Goal: Transaction & Acquisition: Download file/media

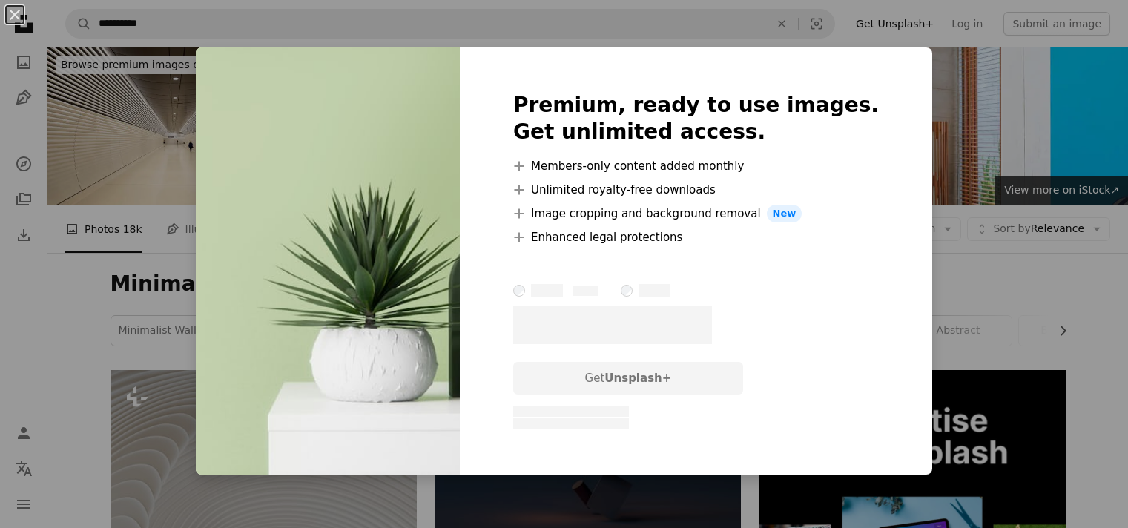
scroll to position [773, 0]
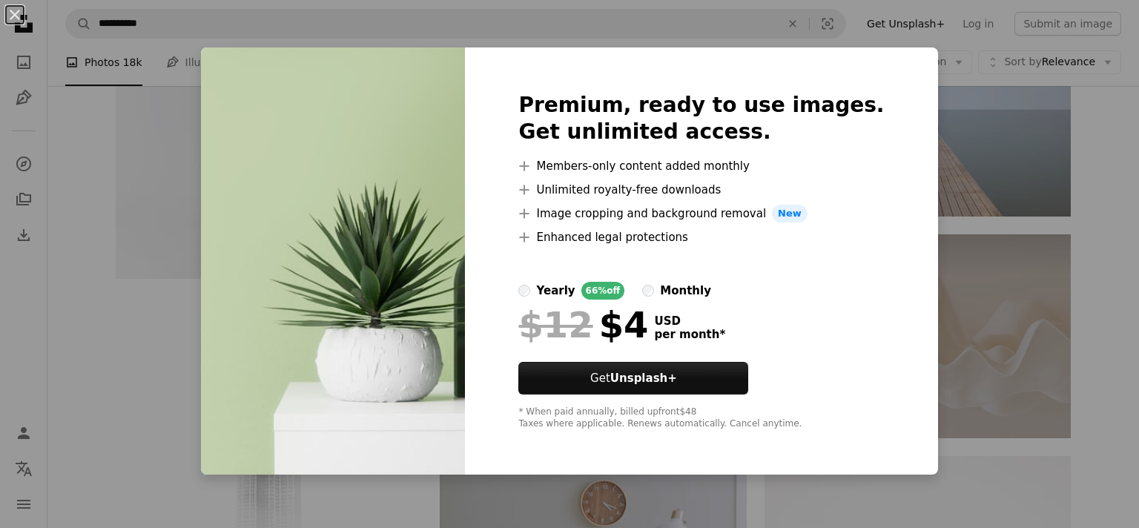
click at [902, 88] on div "An X shape Premium, ready to use images. Get unlimited access. A plus sign Memb…" at bounding box center [569, 264] width 1139 height 528
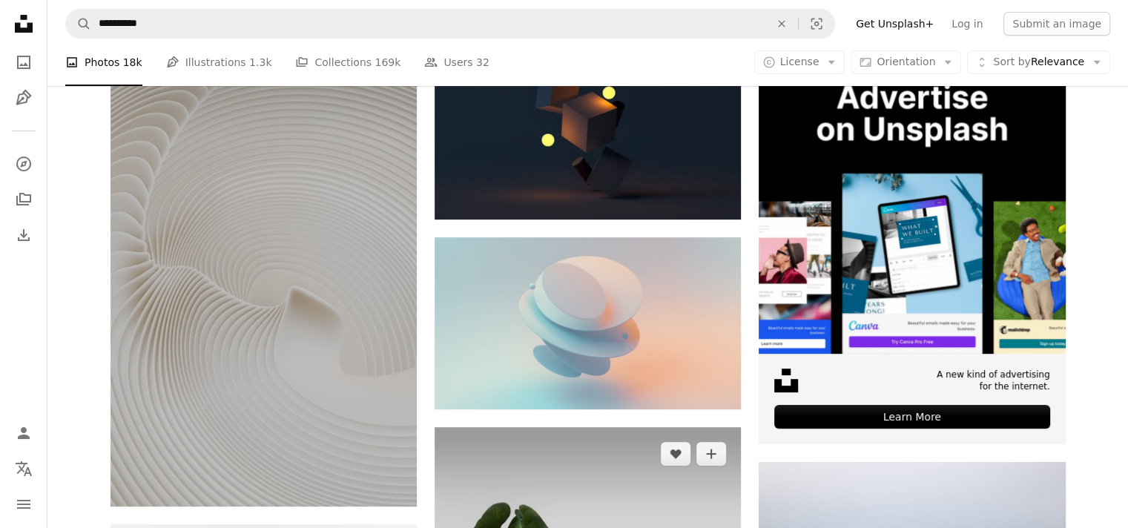
scroll to position [182, 0]
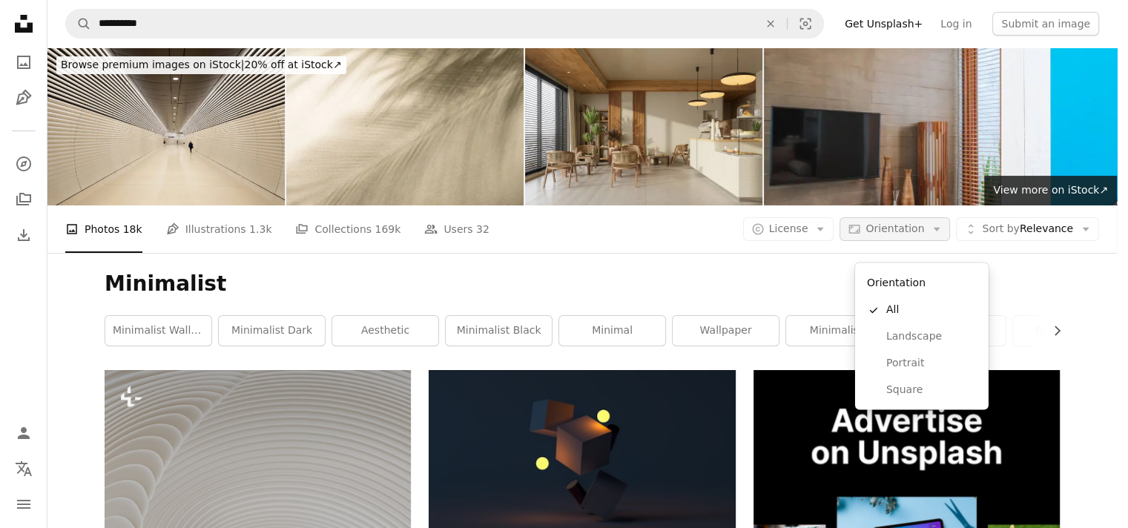
click at [939, 217] on button "Aspect ratio Orientation Arrow down" at bounding box center [894, 229] width 110 height 24
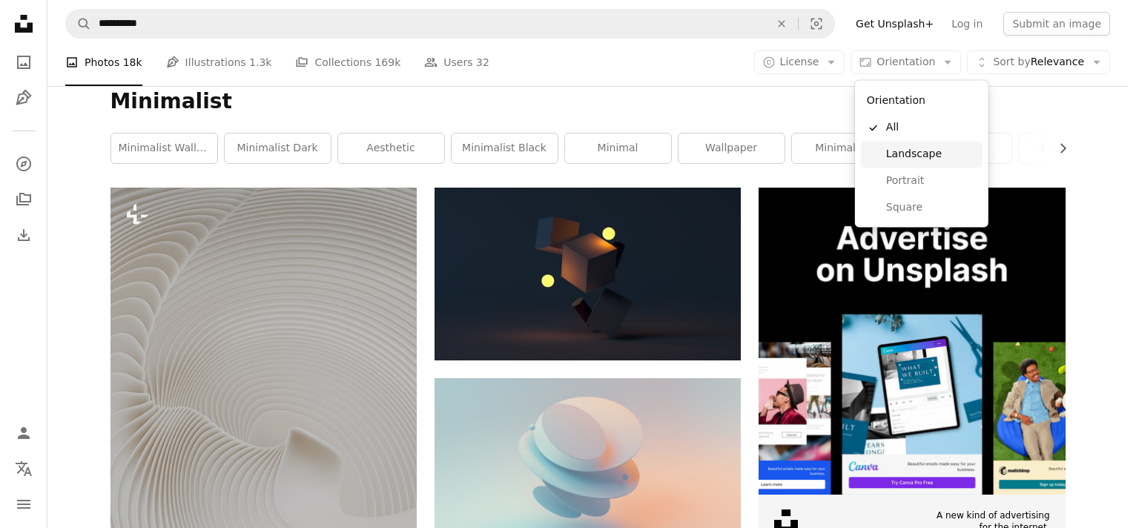
click at [910, 162] on link "Landscape" at bounding box center [922, 154] width 122 height 27
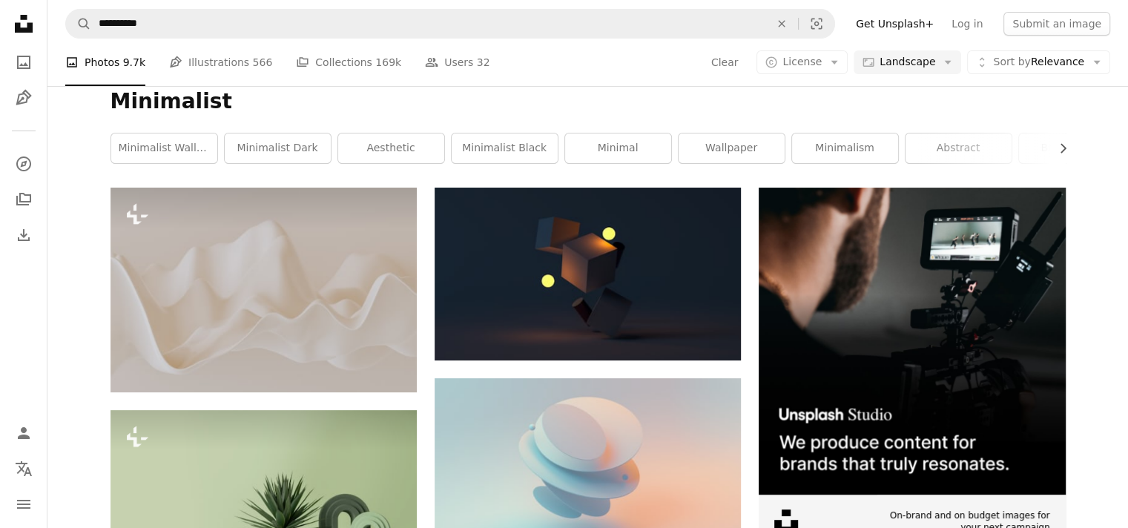
scroll to position [2304, 0]
